Goal: Task Accomplishment & Management: Manage account settings

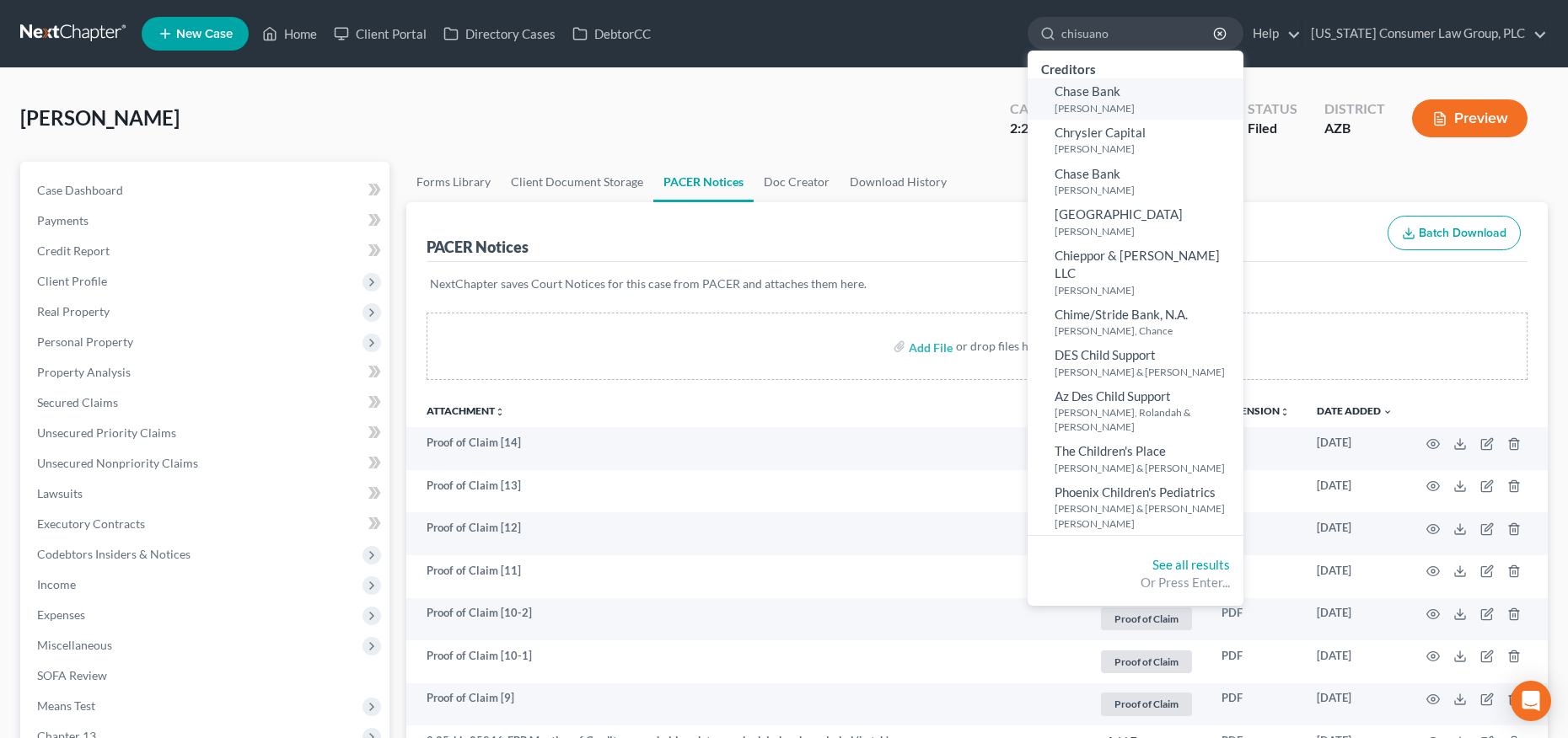
type input "chisuano"
click at [1120, 102] on small "[PERSON_NAME]" at bounding box center [1146, 109] width 185 height 14
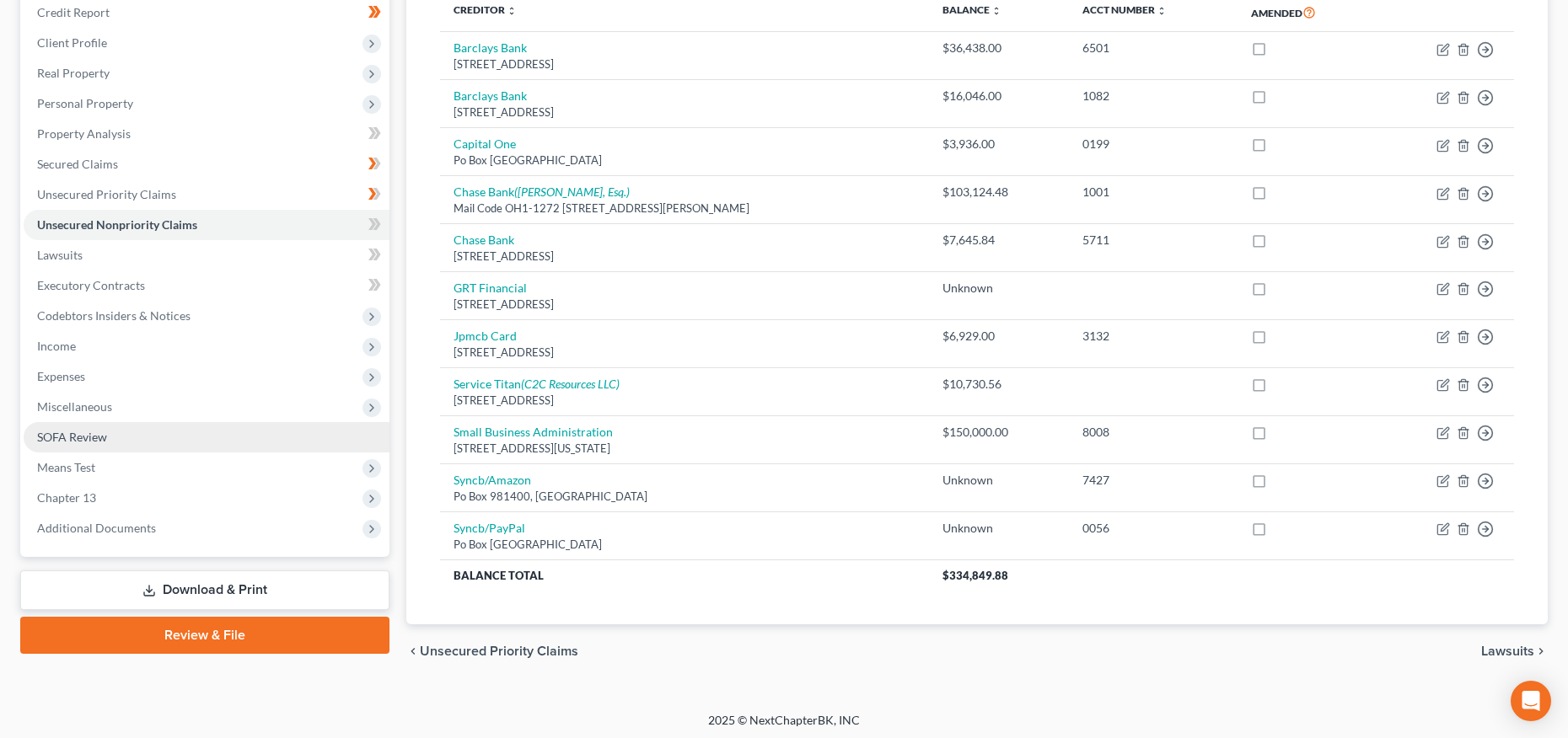
scroll to position [242, 0]
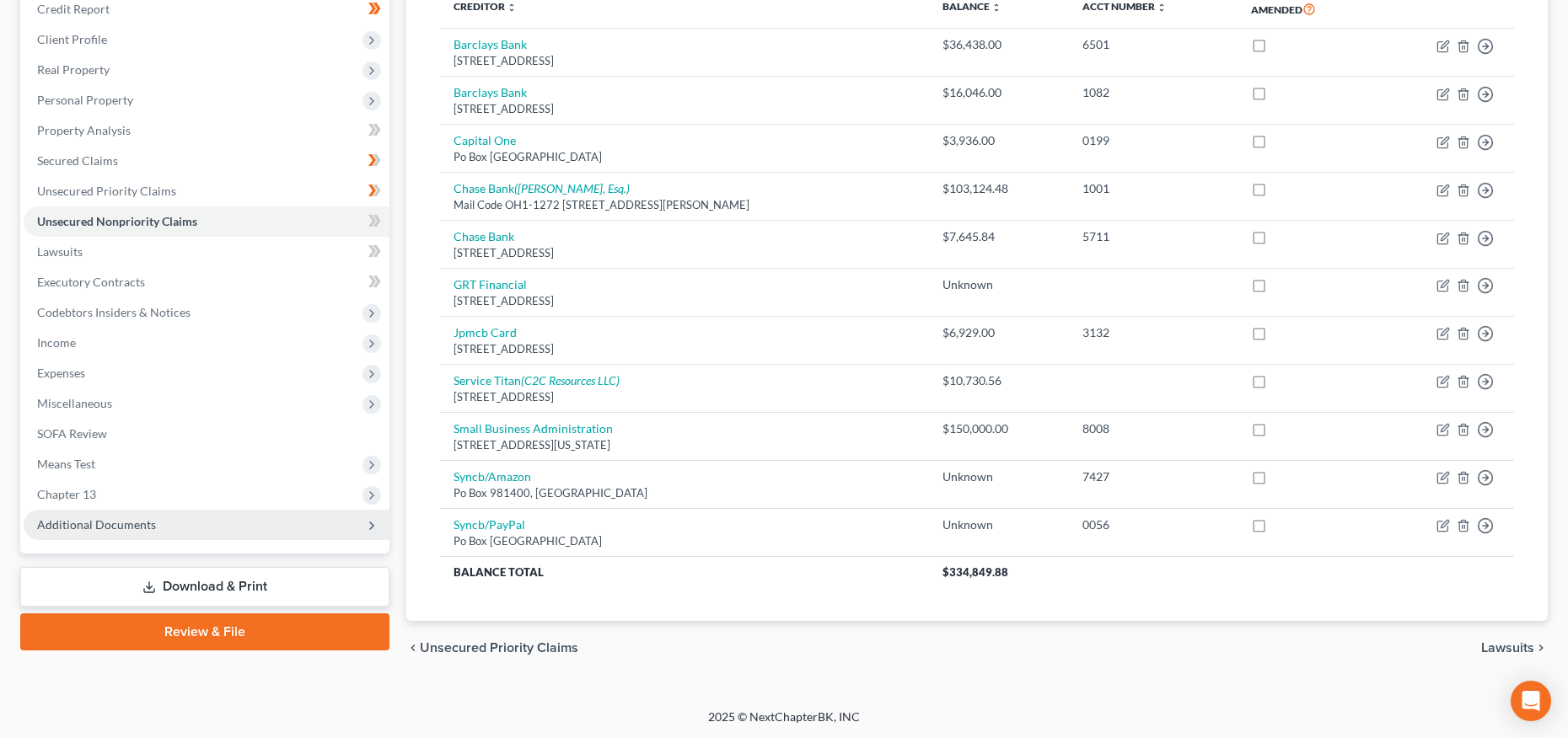
click at [88, 530] on span "Additional Documents" at bounding box center [96, 524] width 119 height 14
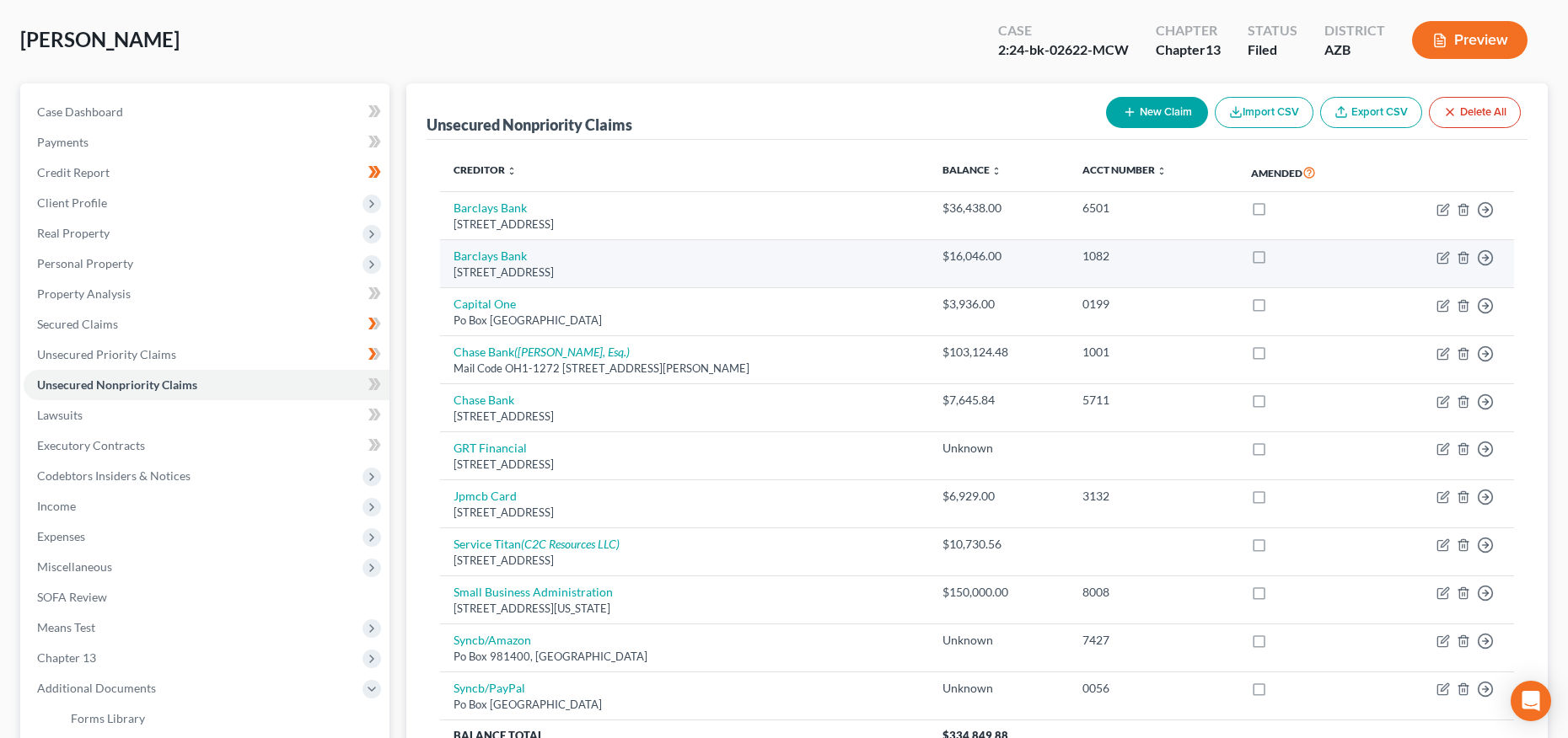
scroll to position [342, 0]
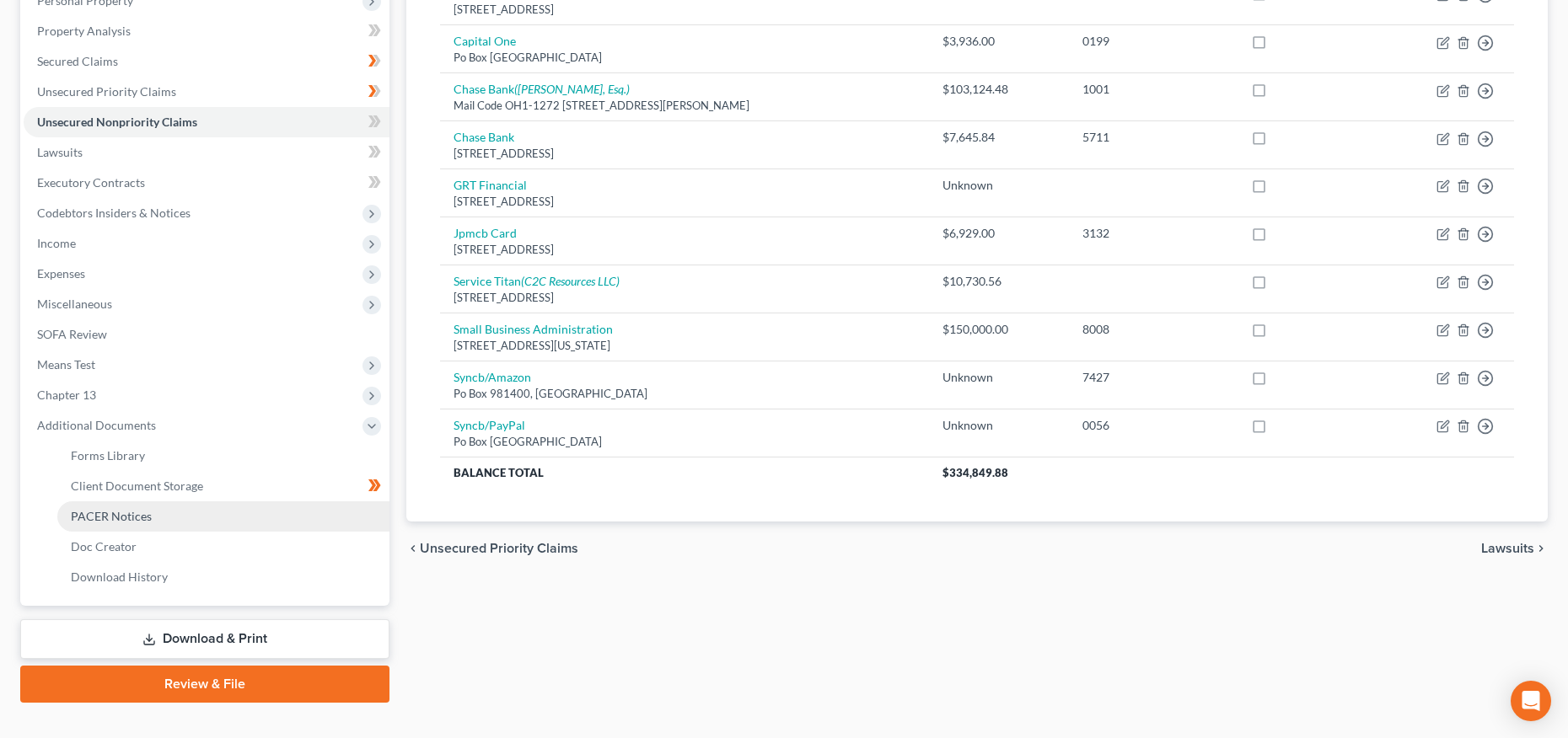
click at [126, 512] on span "PACER Notices" at bounding box center [111, 516] width 81 height 14
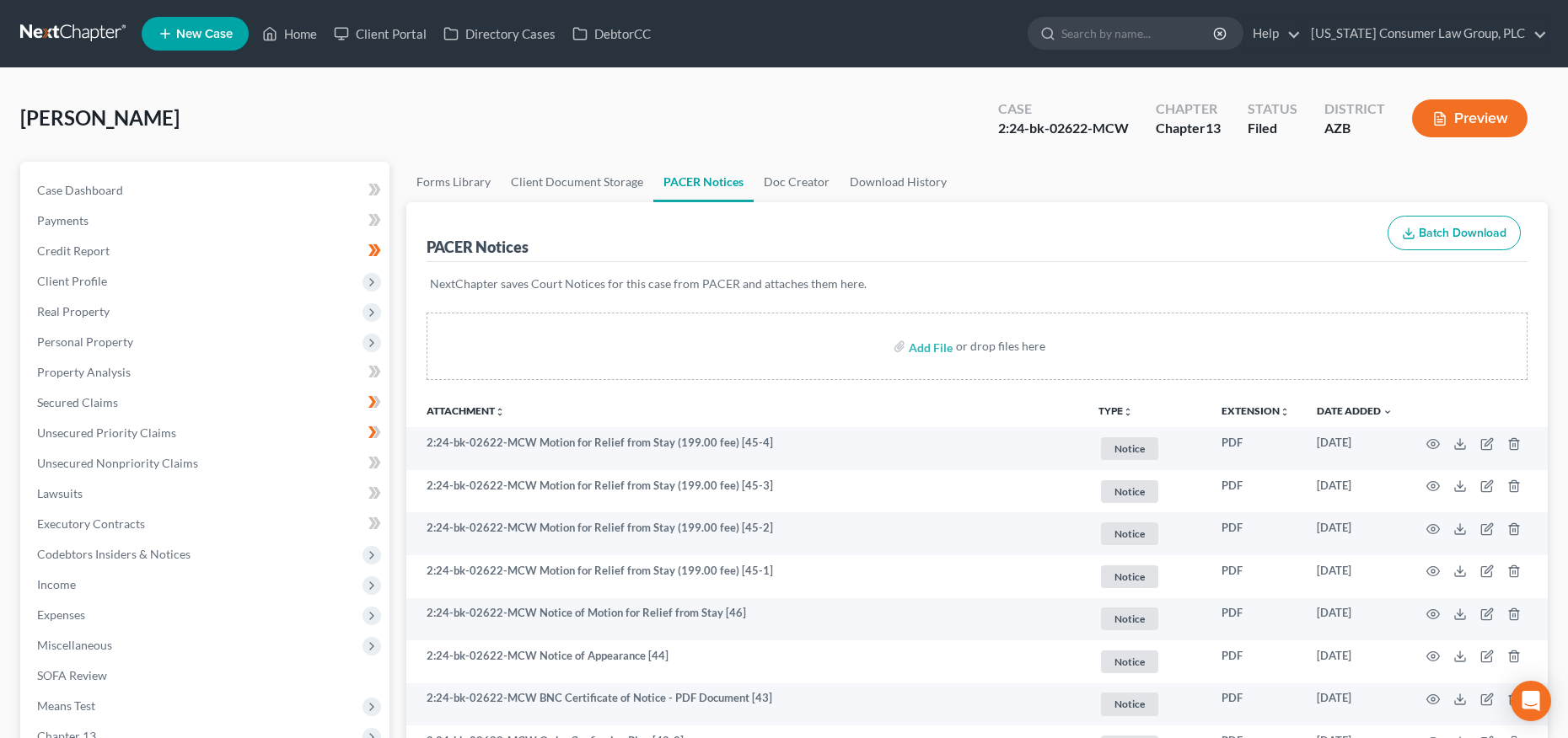
scroll to position [28, 0]
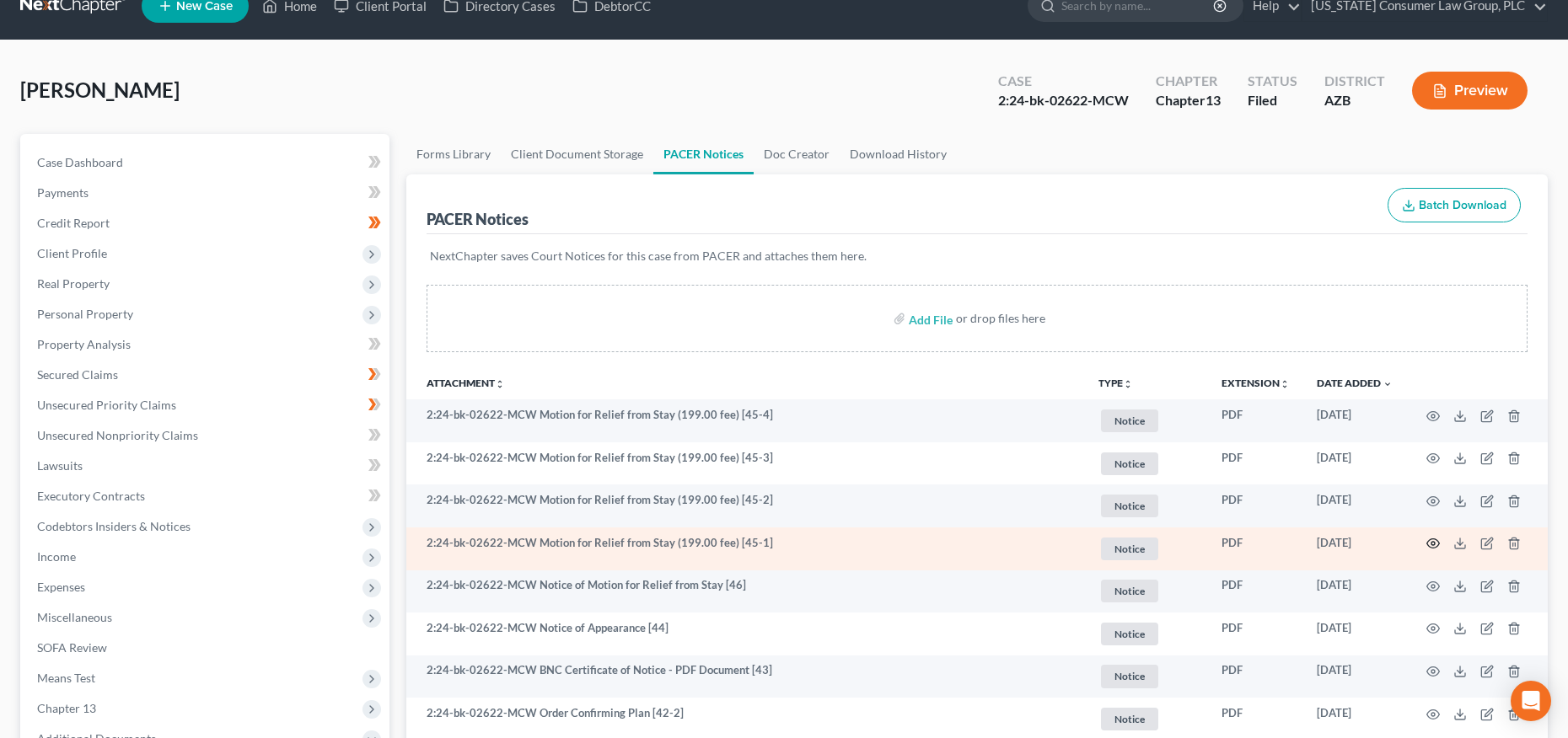
click at [1436, 539] on icon "button" at bounding box center [1433, 544] width 12 height 10
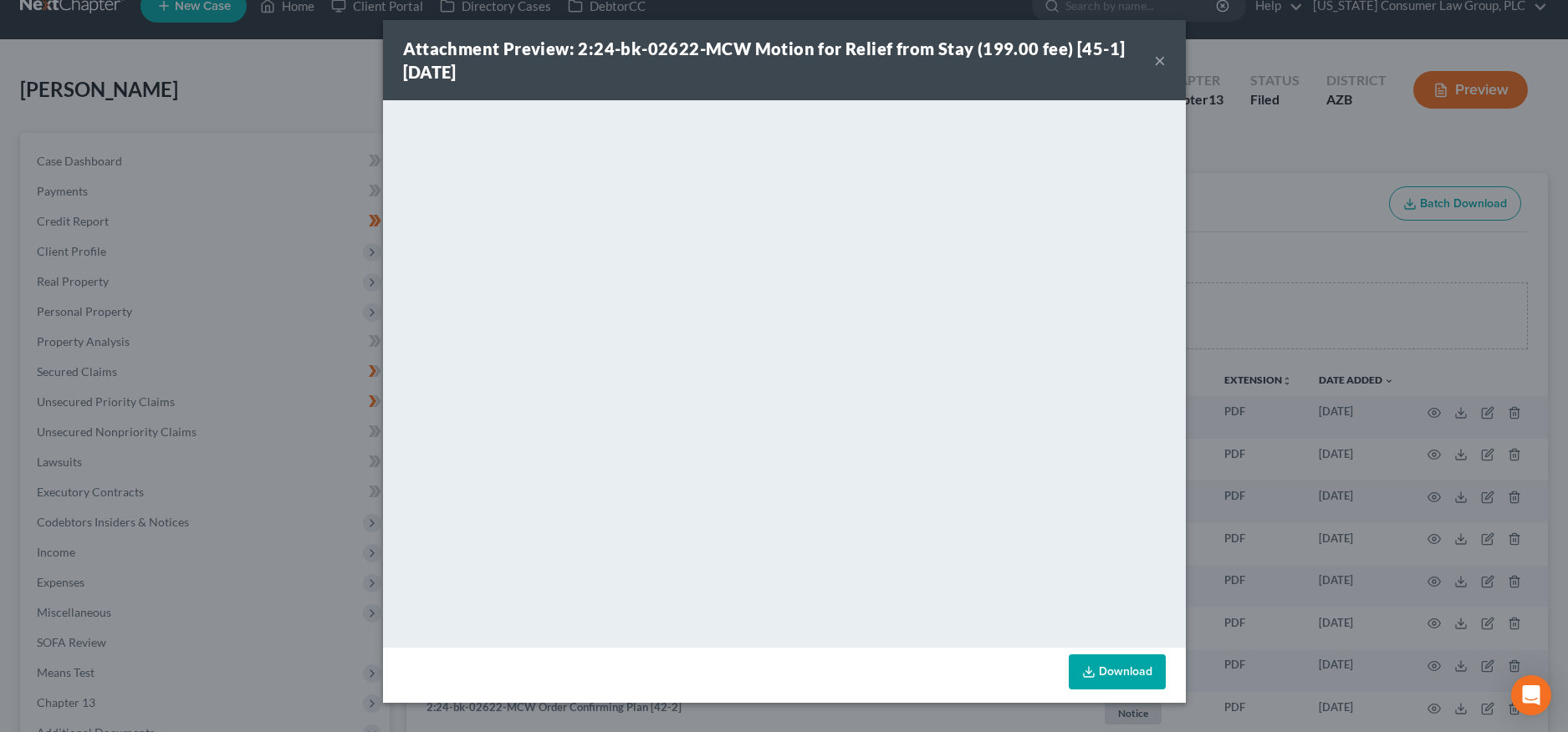
click at [1158, 64] on button "×" at bounding box center [1159, 60] width 11 height 20
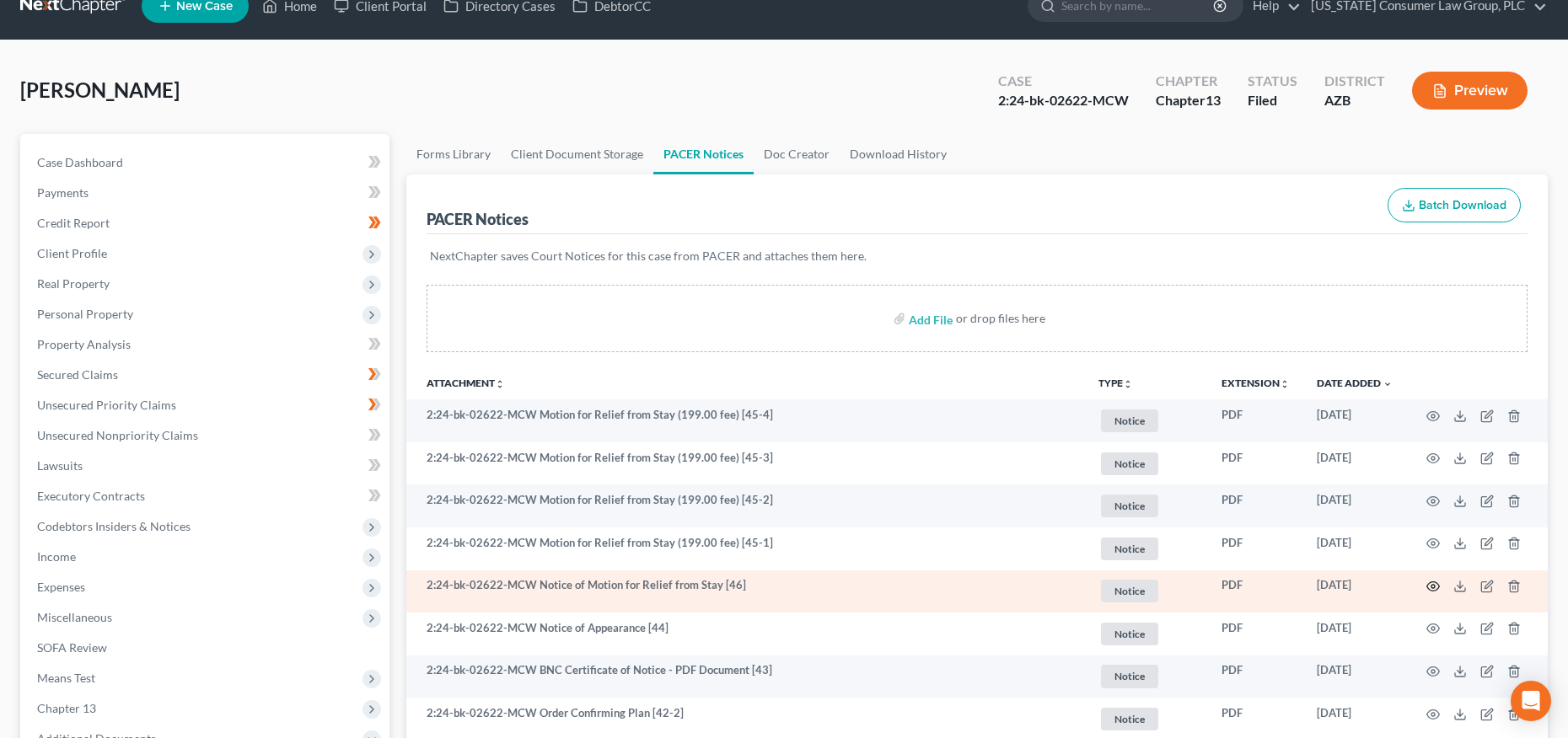
click at [1429, 583] on icon "button" at bounding box center [1433, 587] width 12 height 10
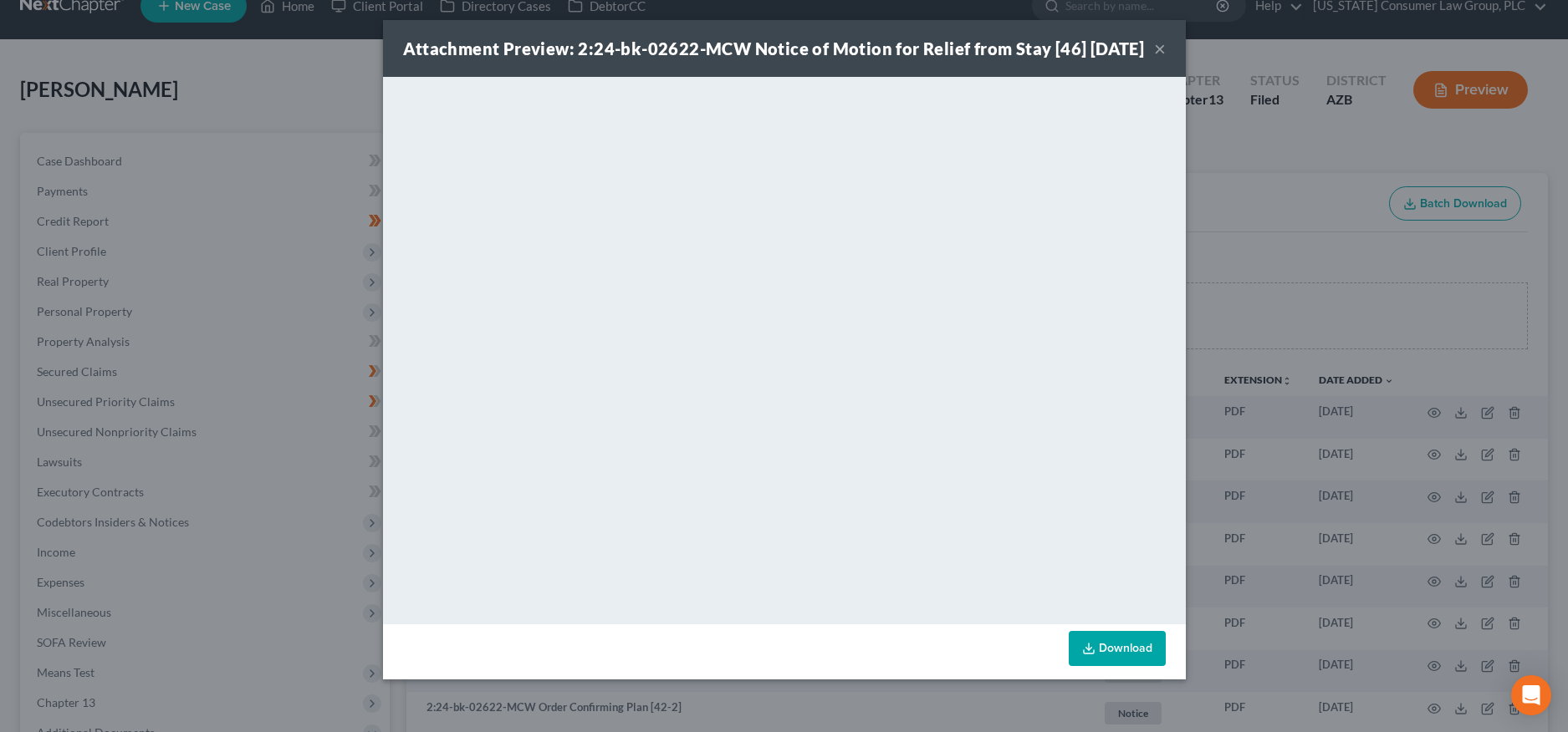
click at [1160, 59] on button "×" at bounding box center [1159, 48] width 11 height 20
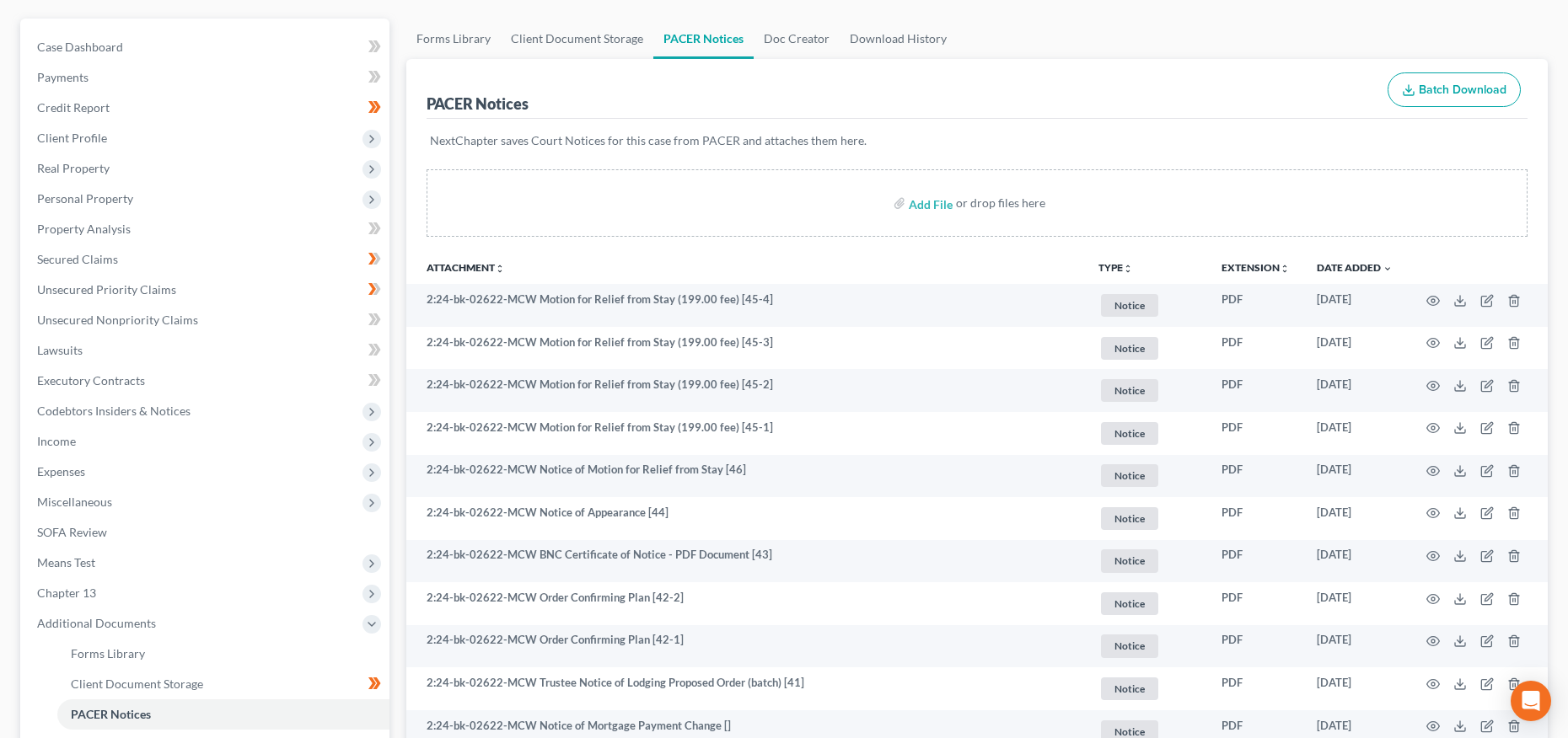
scroll to position [150, 0]
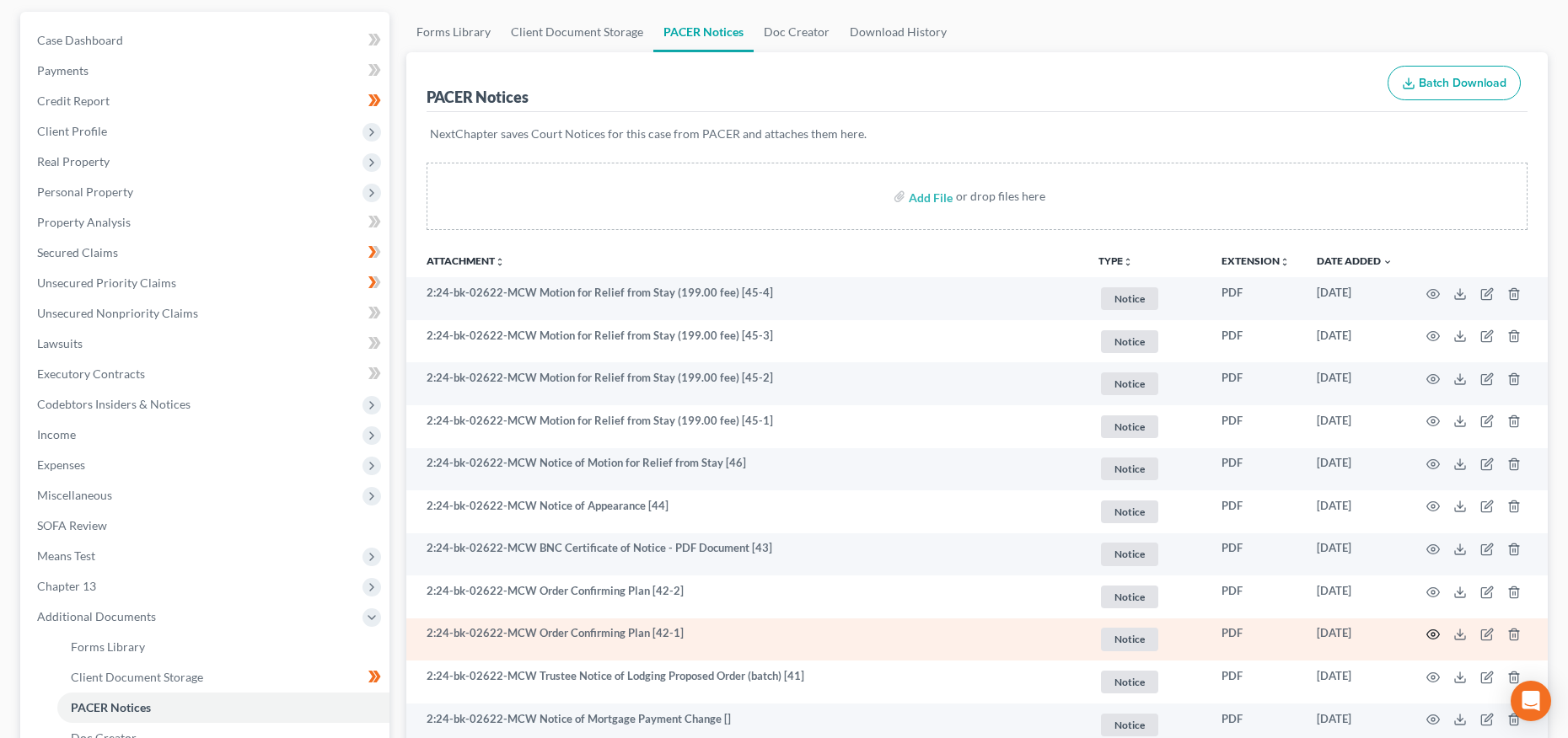
click at [1432, 634] on icon "button" at bounding box center [1432, 634] width 13 height 13
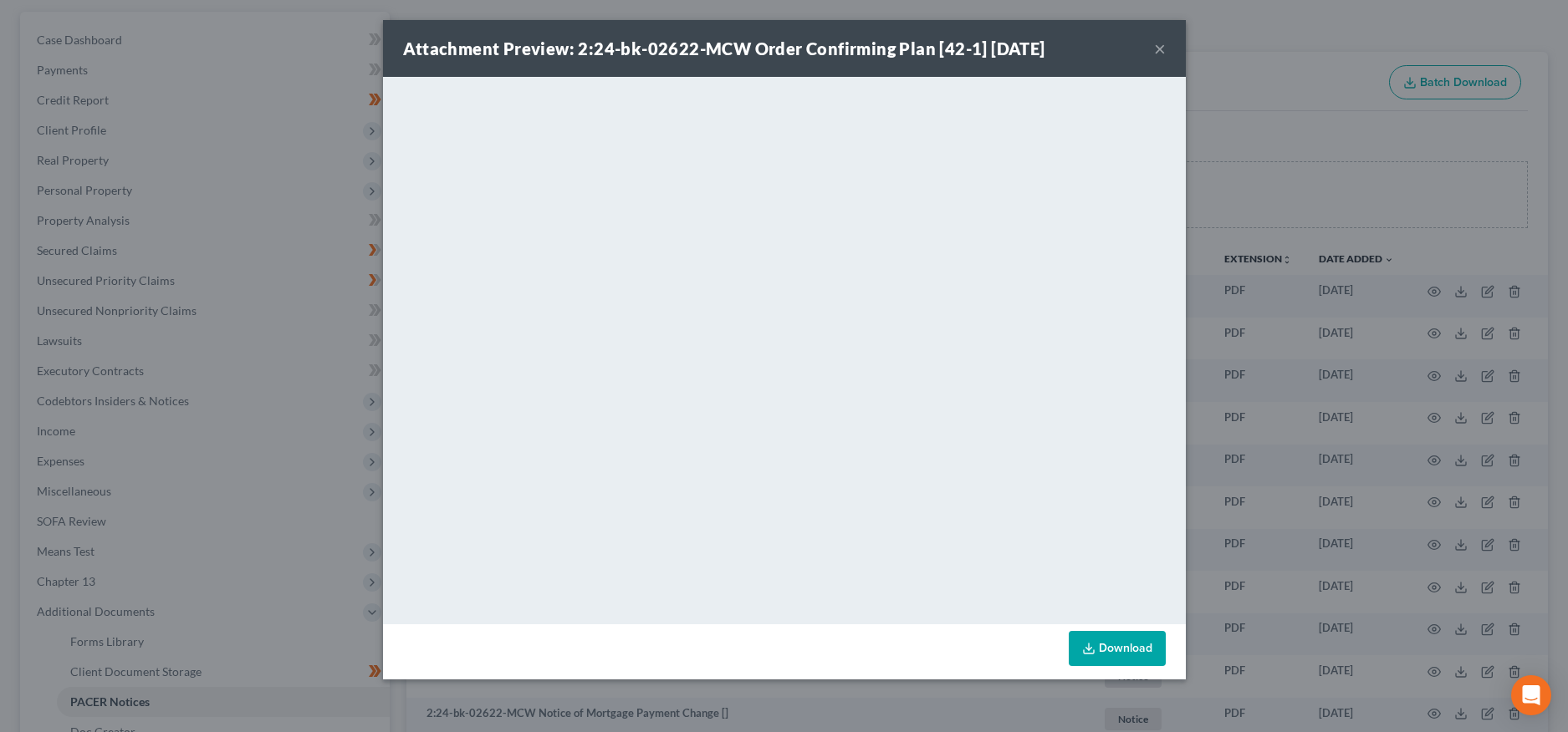
click at [1162, 46] on button "×" at bounding box center [1159, 48] width 11 height 20
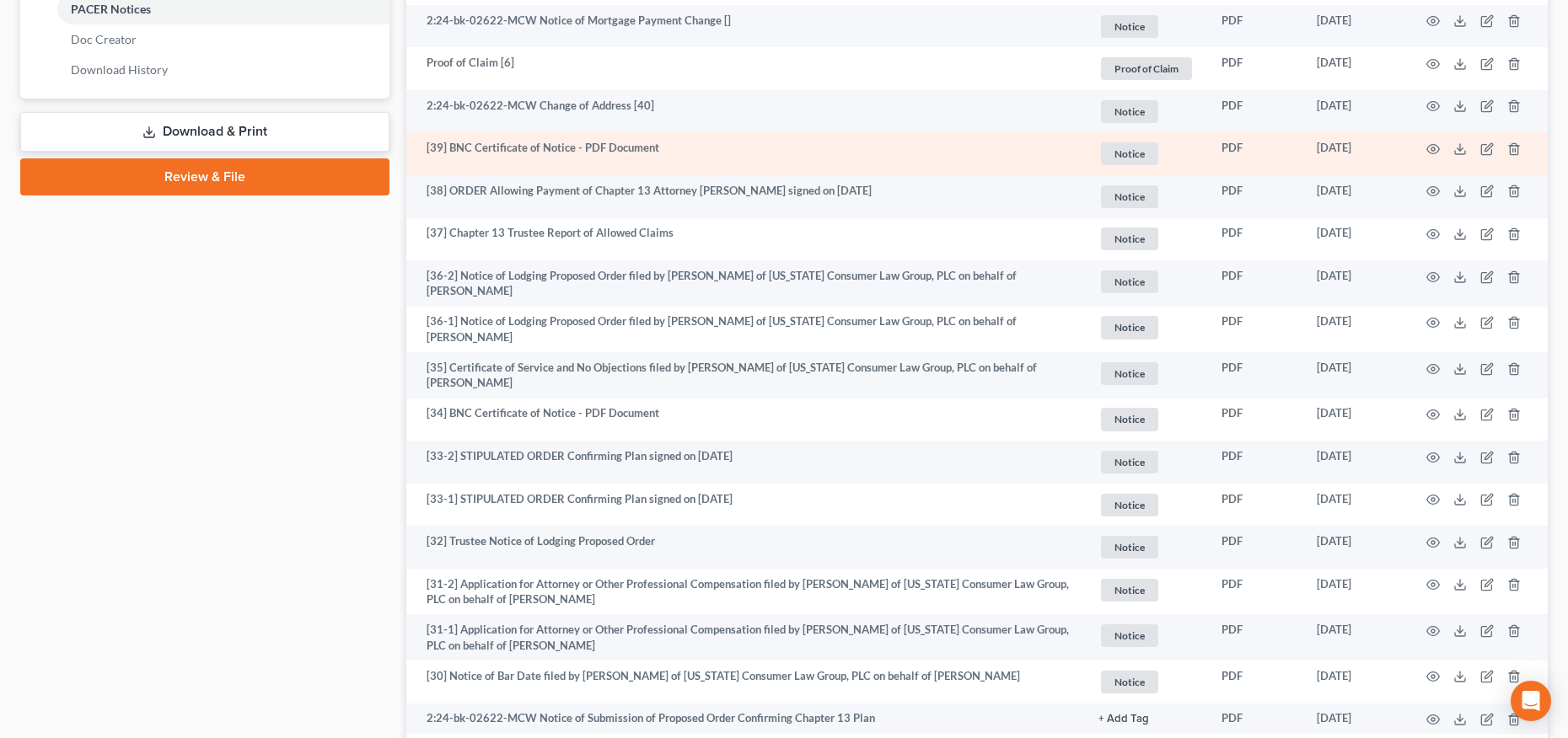
scroll to position [857, 0]
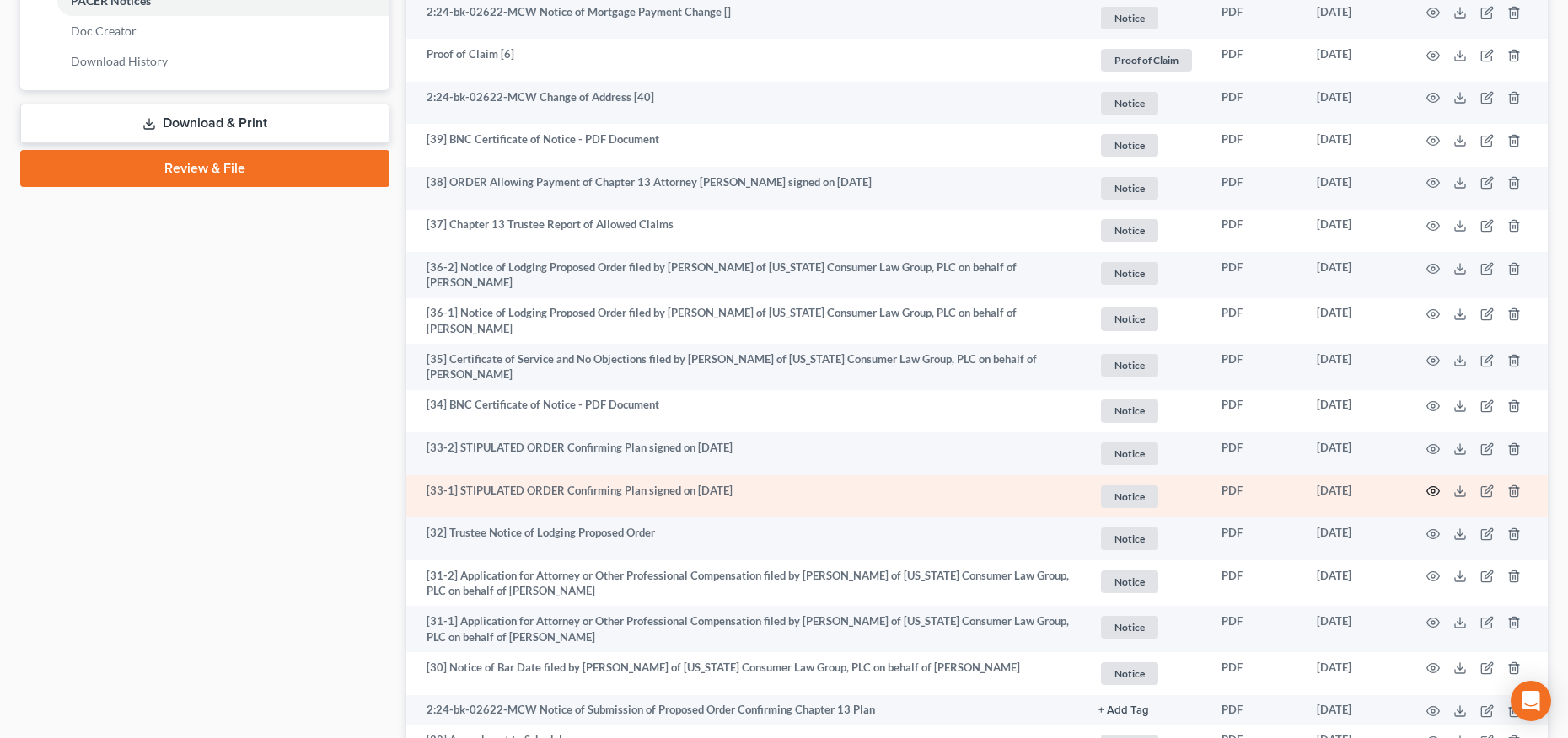
click at [1434, 490] on circle "button" at bounding box center [1433, 492] width 4 height 4
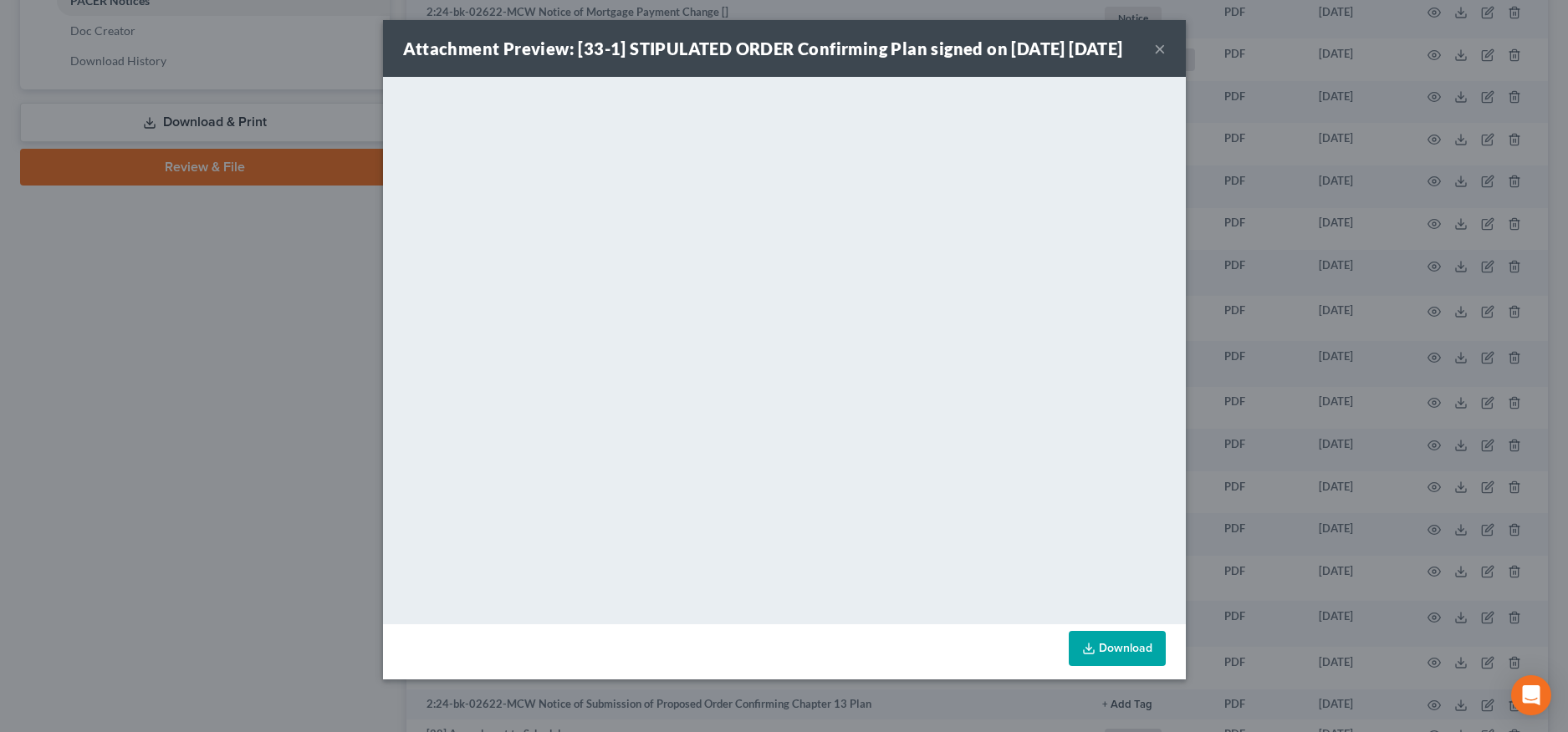
click at [1157, 59] on button "×" at bounding box center [1159, 48] width 11 height 20
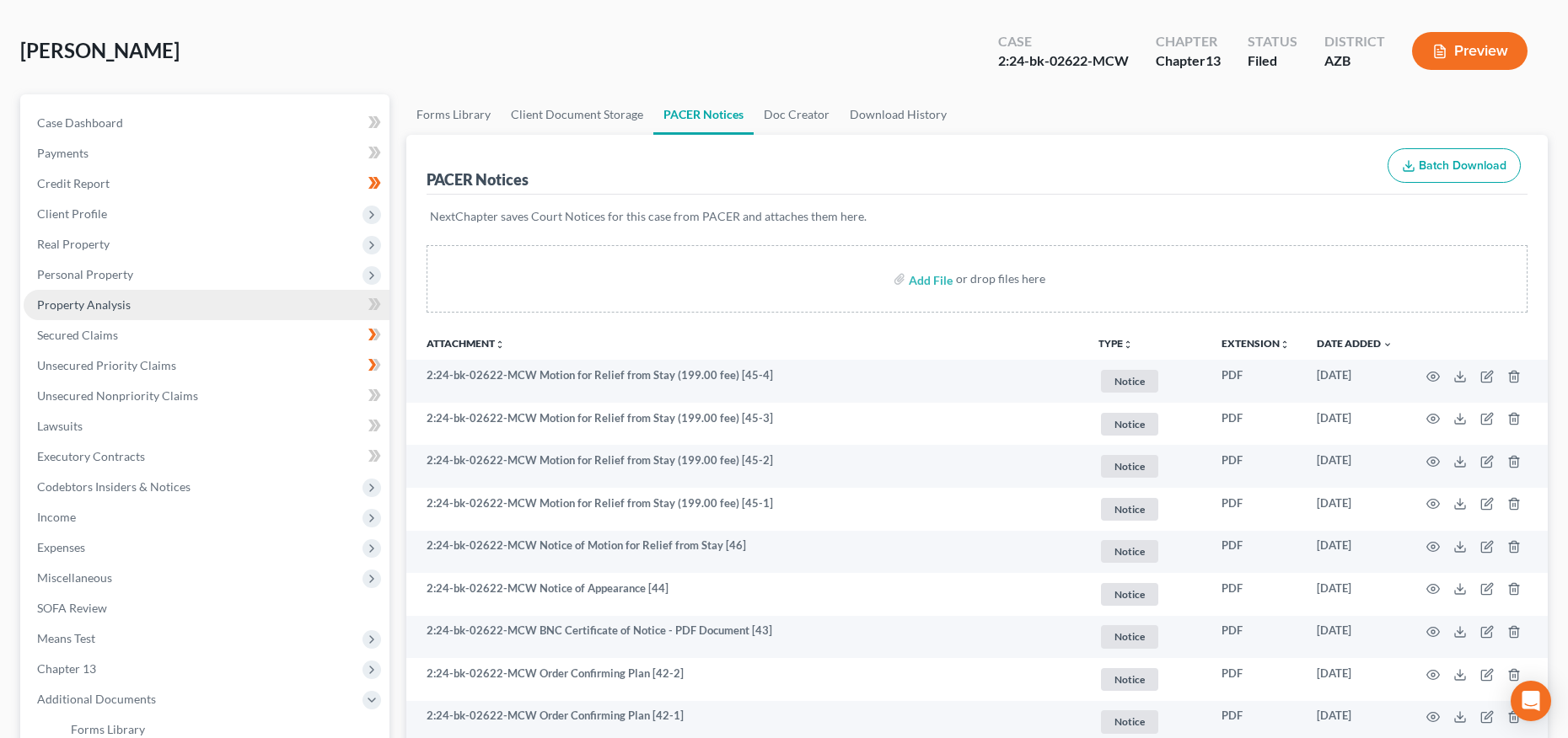
scroll to position [53, 0]
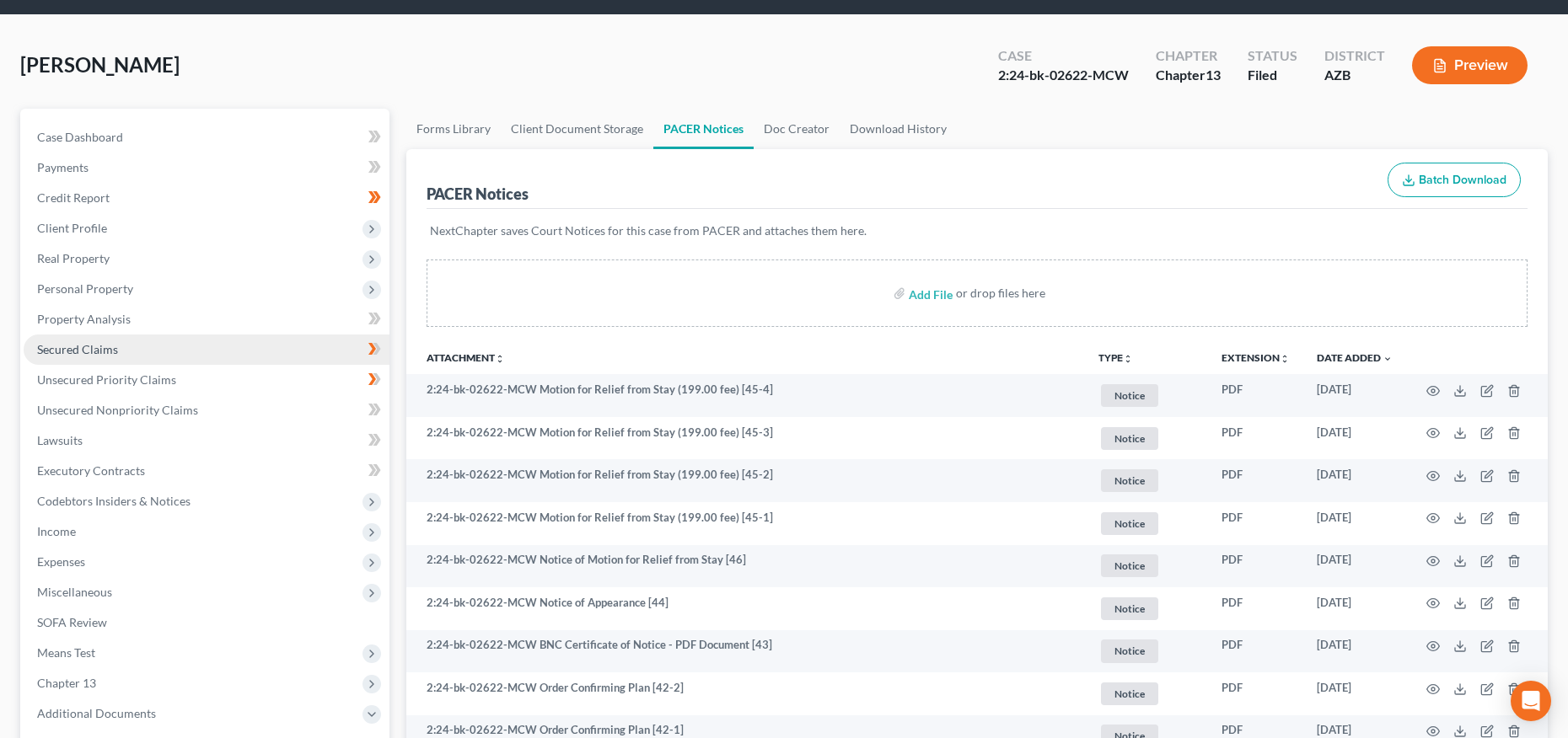
click at [79, 345] on span "Secured Claims" at bounding box center [78, 350] width 81 height 14
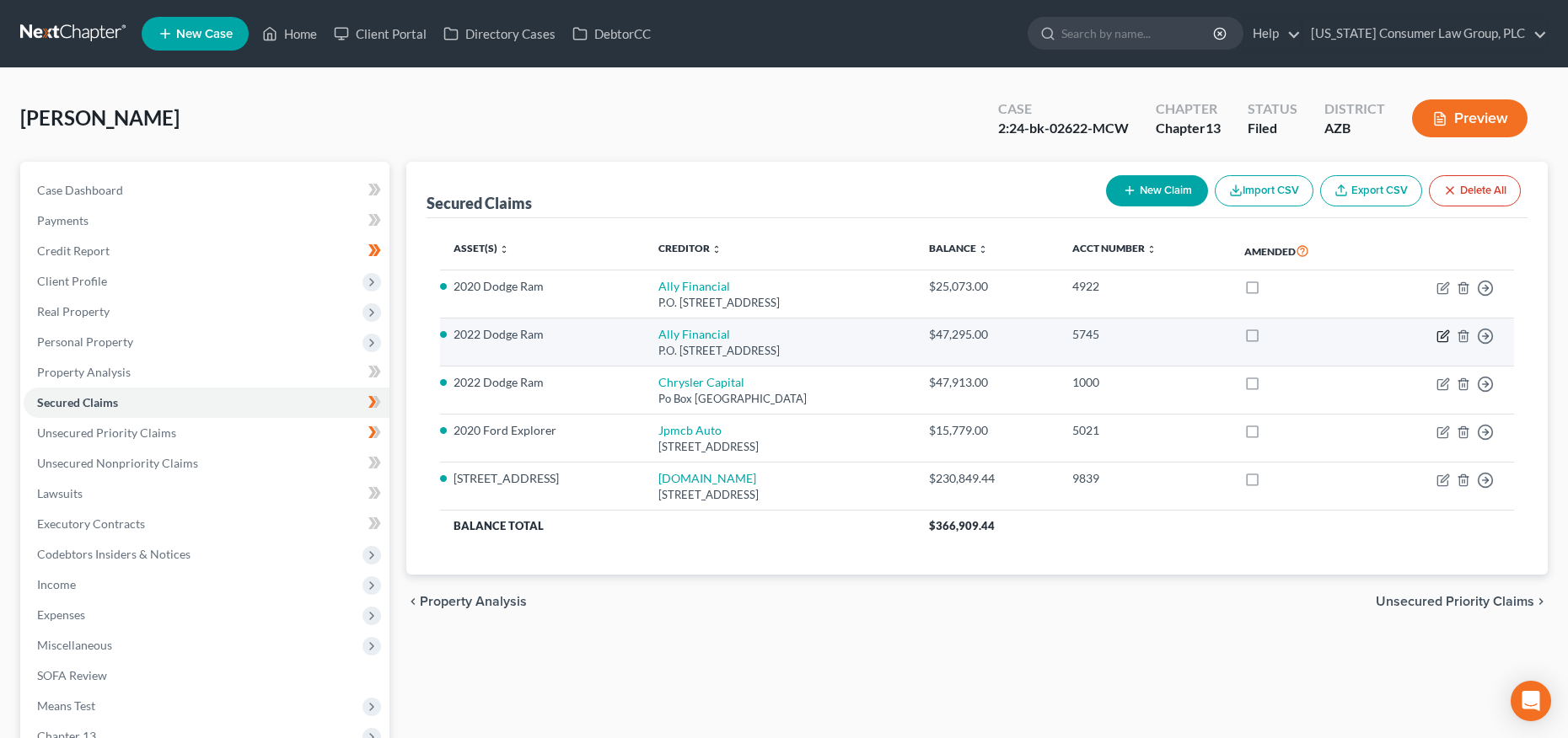
click at [1444, 336] on icon "button" at bounding box center [1444, 334] width 8 height 8
select select "24"
select select "2"
select select "0"
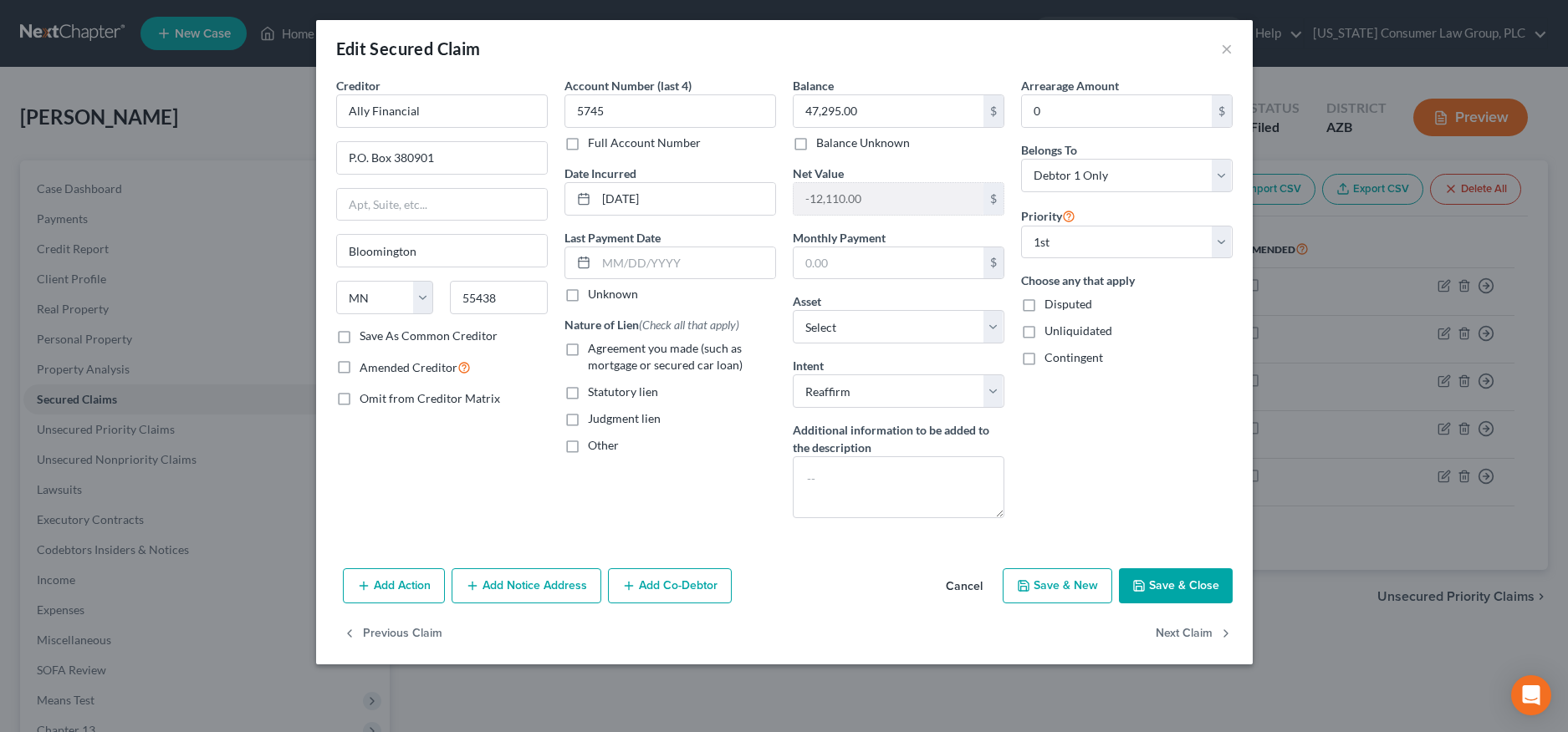
click at [961, 589] on button "Cancel" at bounding box center [964, 587] width 64 height 33
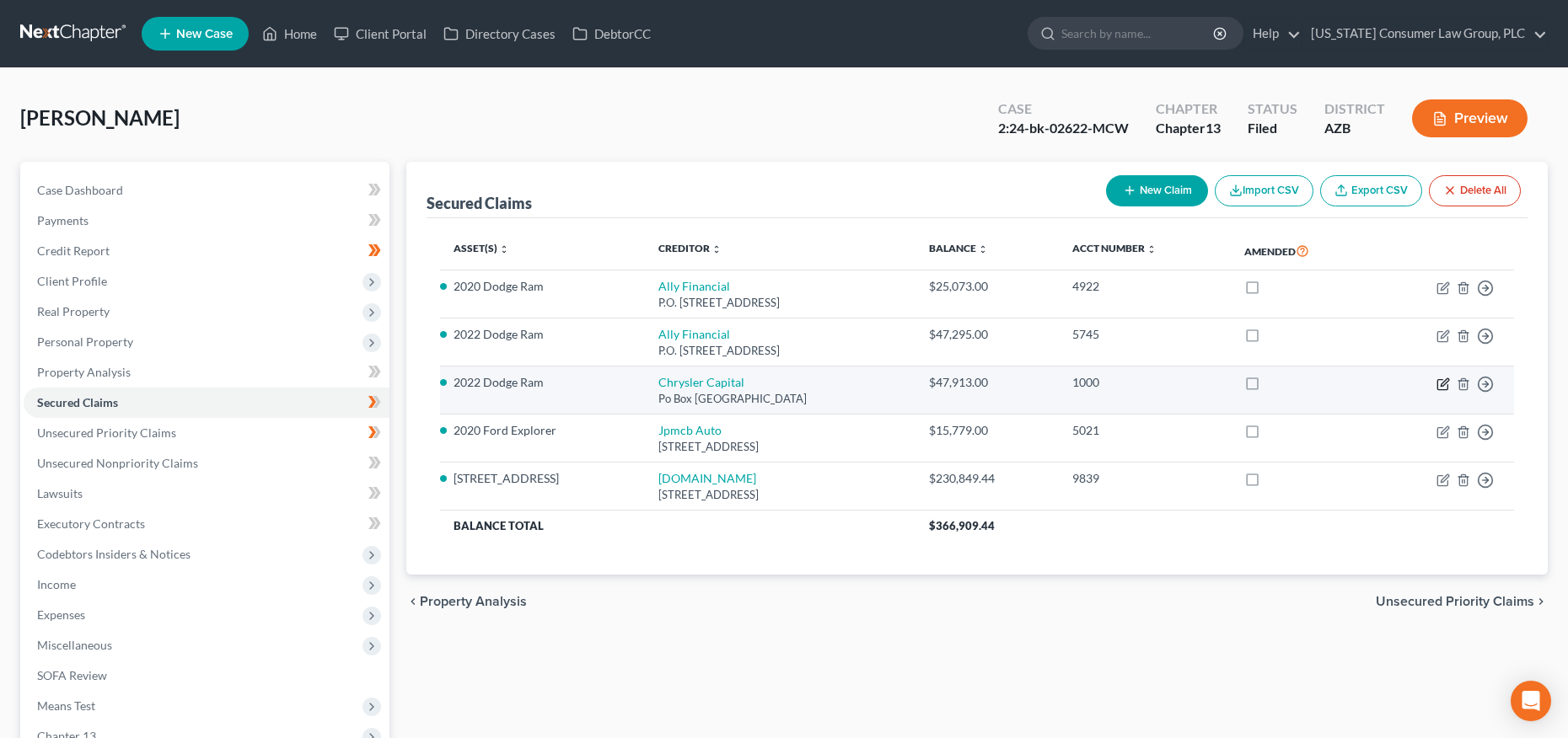
click at [1440, 388] on icon "button" at bounding box center [1442, 384] width 10 height 10
select select "45"
select select "12"
select select "2"
select select "0"
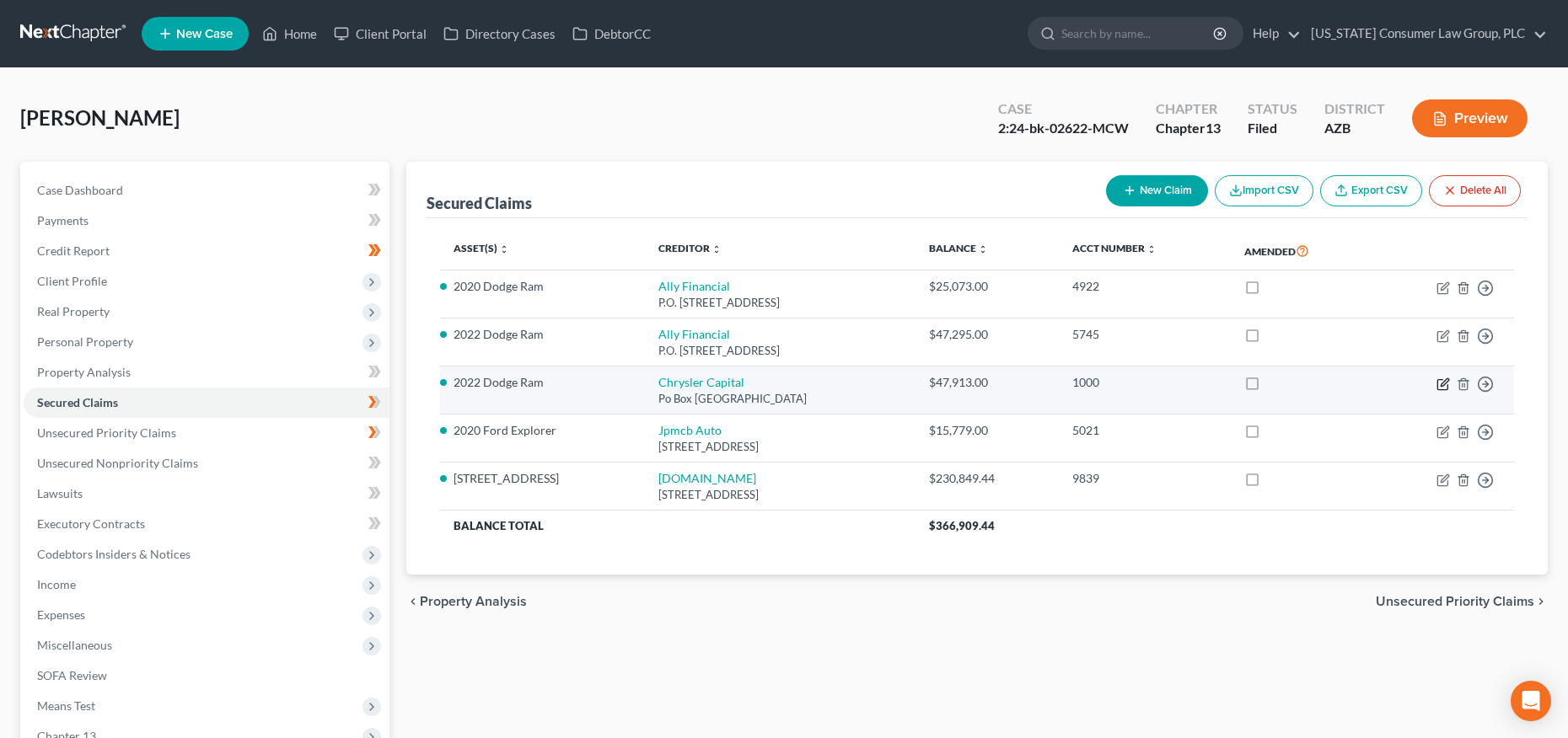
select select "0"
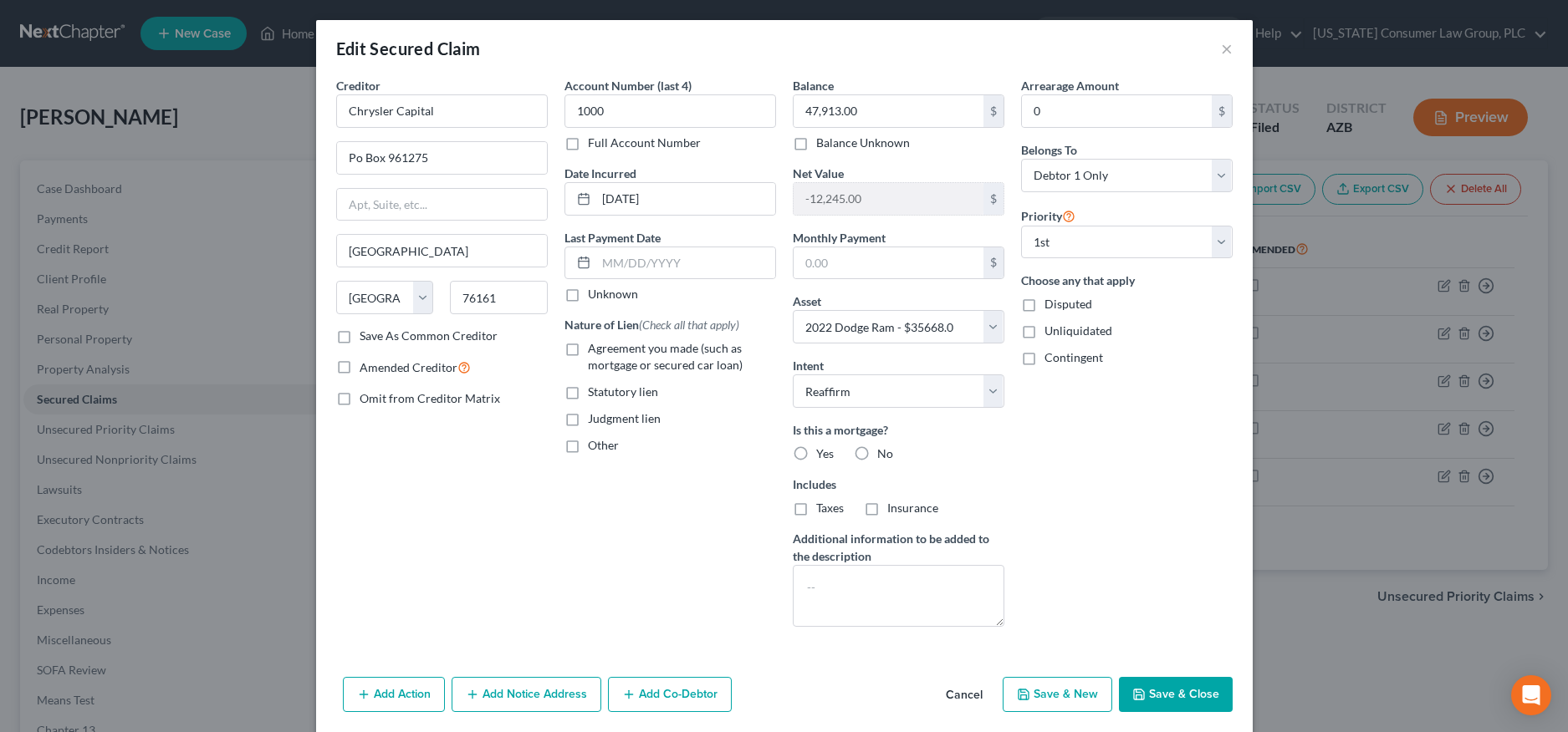
click at [945, 693] on button "Cancel" at bounding box center [964, 695] width 64 height 33
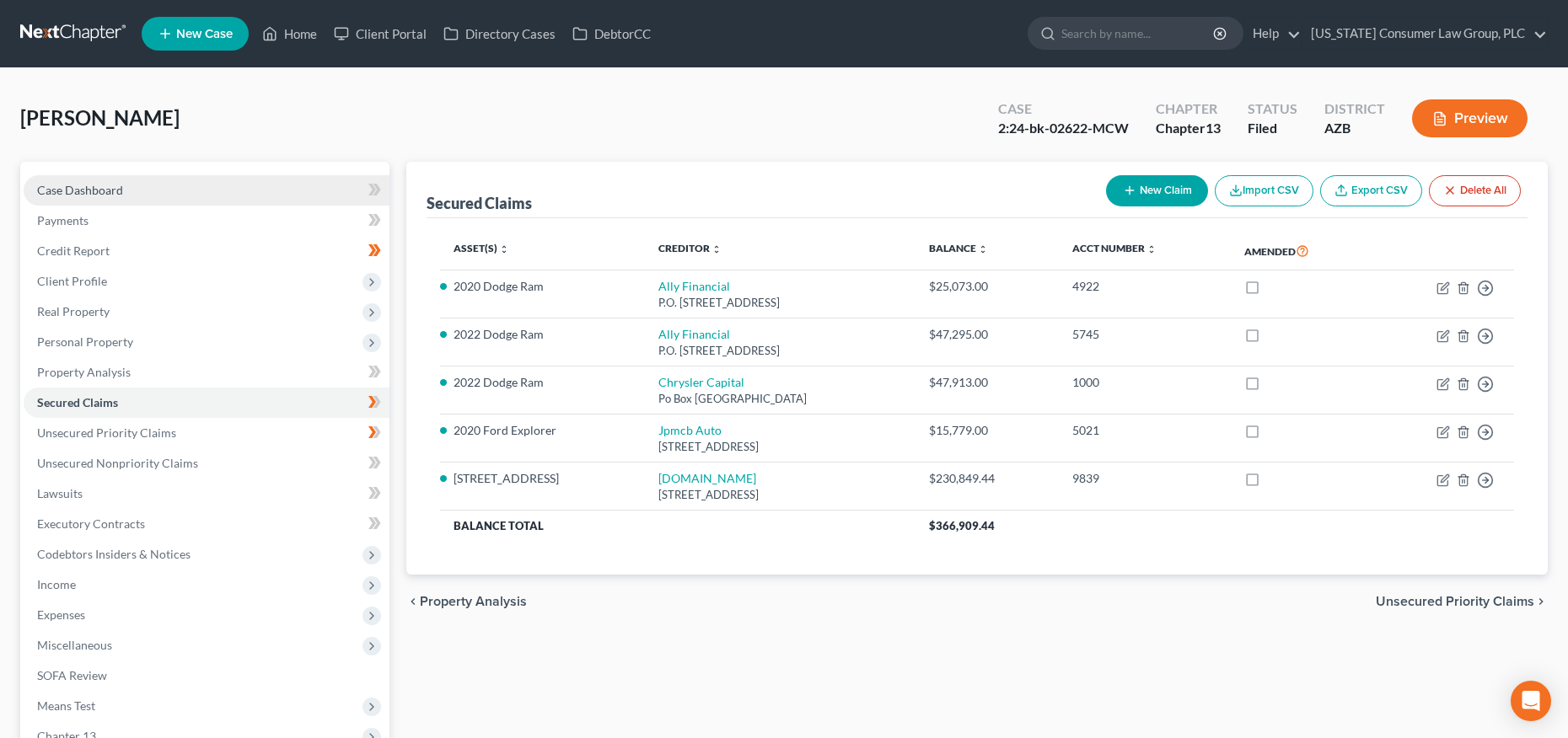
click at [94, 191] on span "Case Dashboard" at bounding box center [79, 190] width 86 height 14
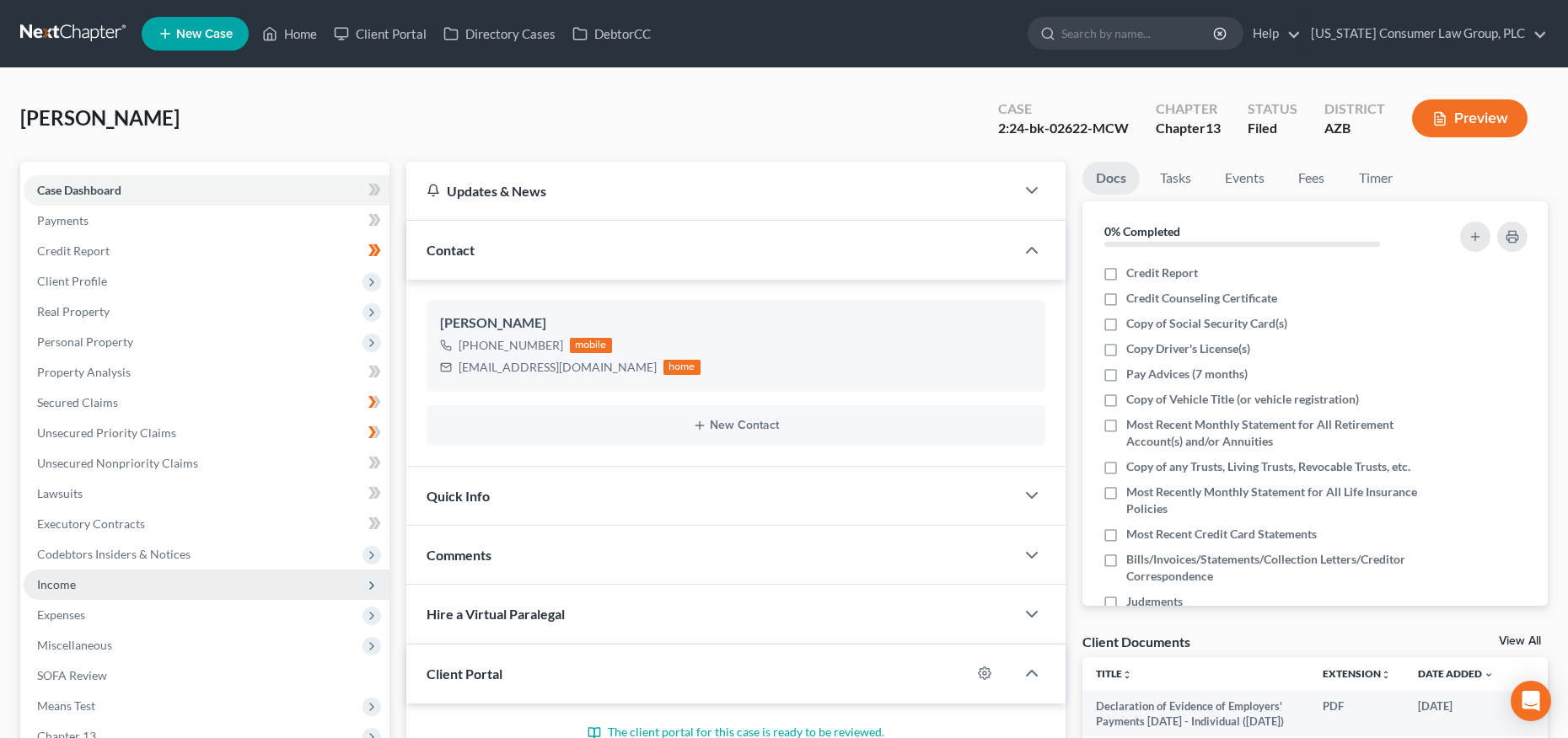
click at [65, 583] on span "Income" at bounding box center [57, 584] width 39 height 14
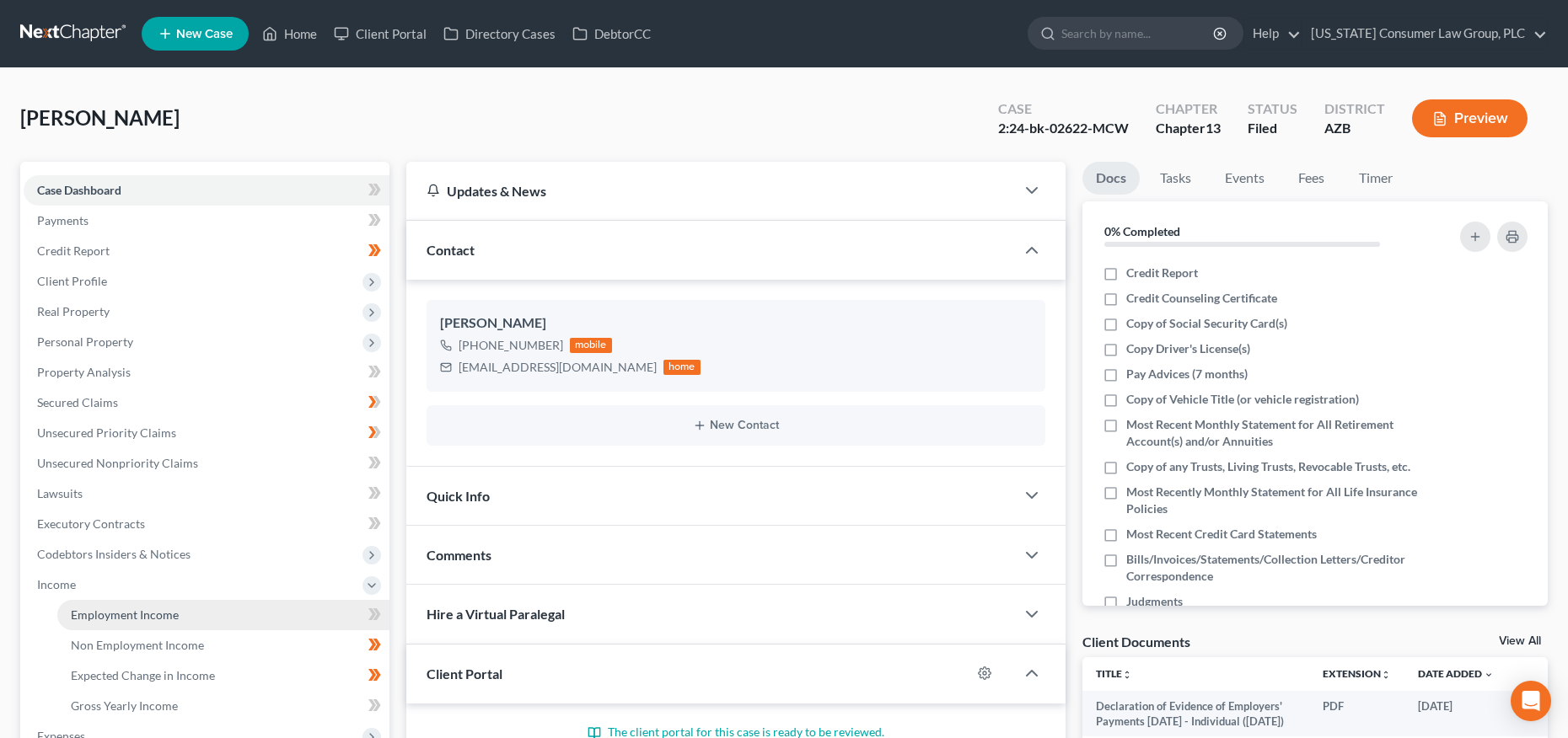
click at [85, 605] on link "Employment Income" at bounding box center [223, 615] width 332 height 30
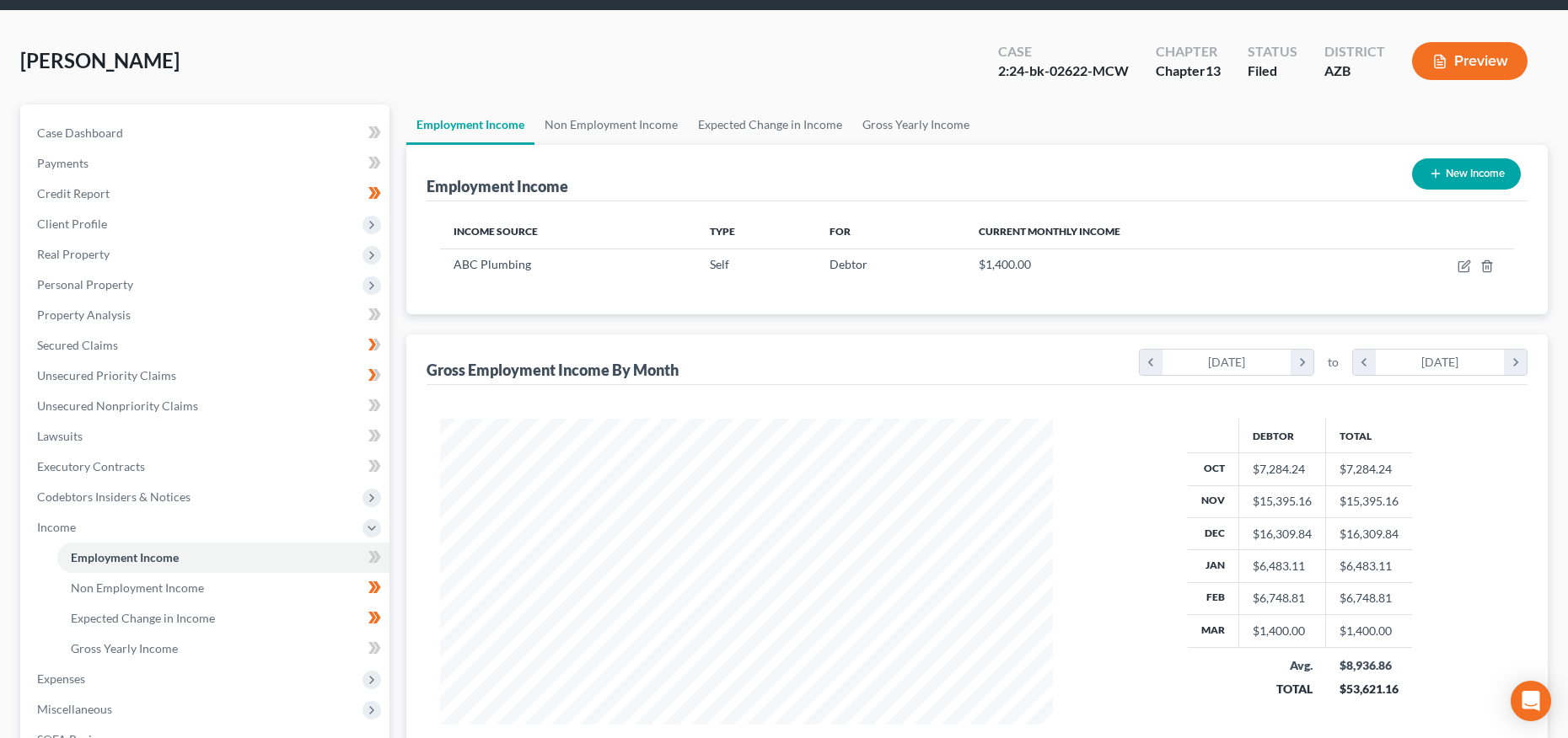
scroll to position [231, 0]
